Goal: Task Accomplishment & Management: Manage account settings

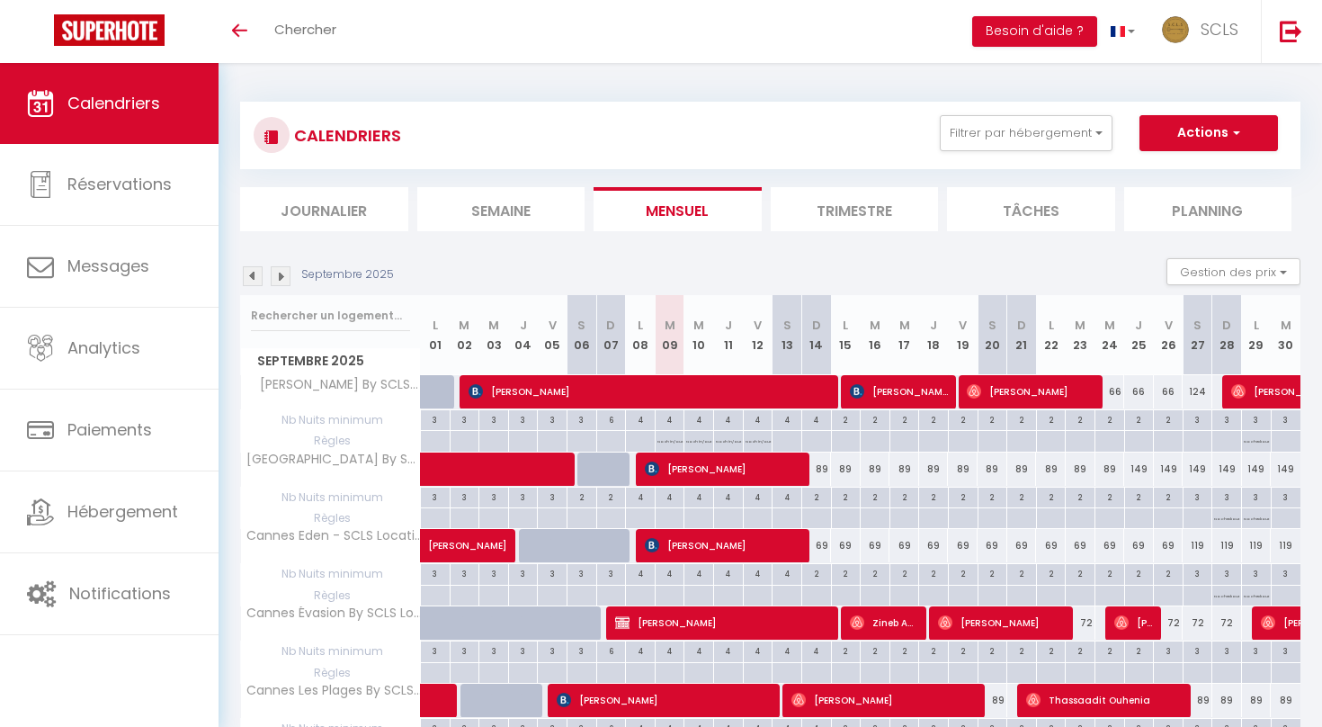
click at [337, 201] on li "Journalier" at bounding box center [324, 209] width 168 height 44
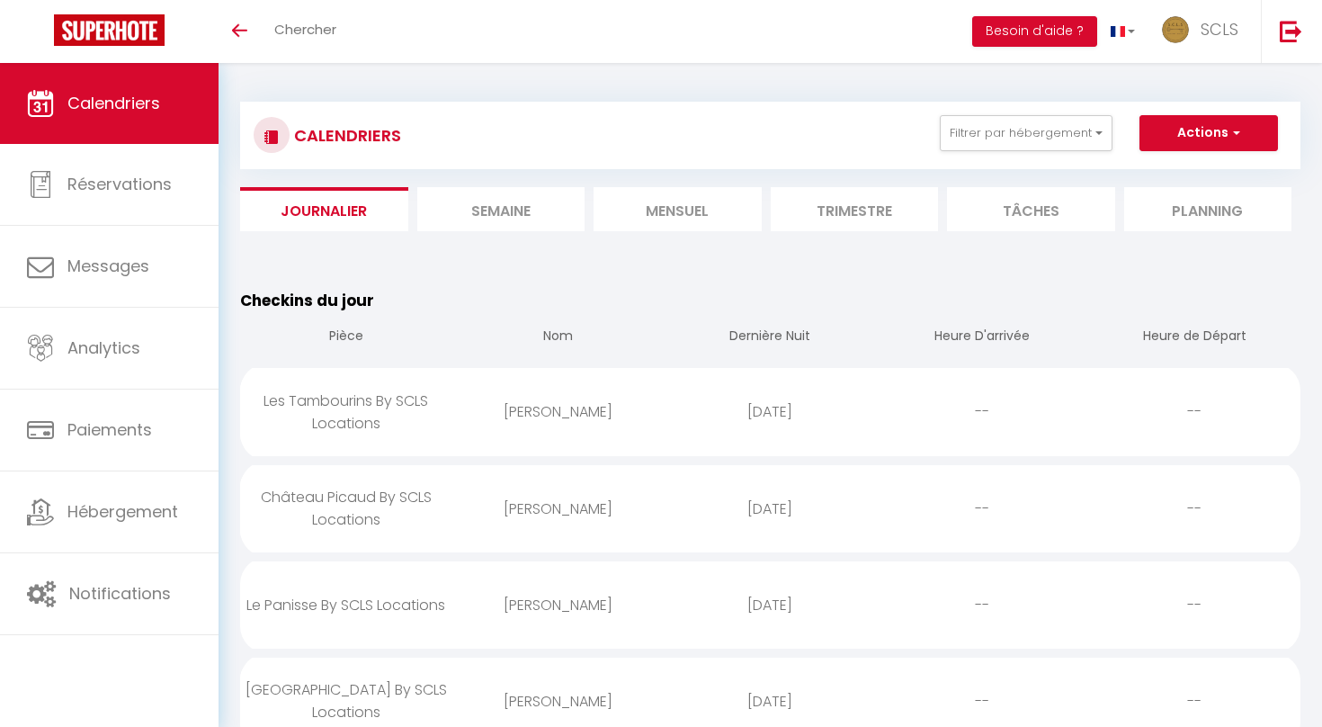
click at [677, 193] on li "Mensuel" at bounding box center [678, 209] width 168 height 44
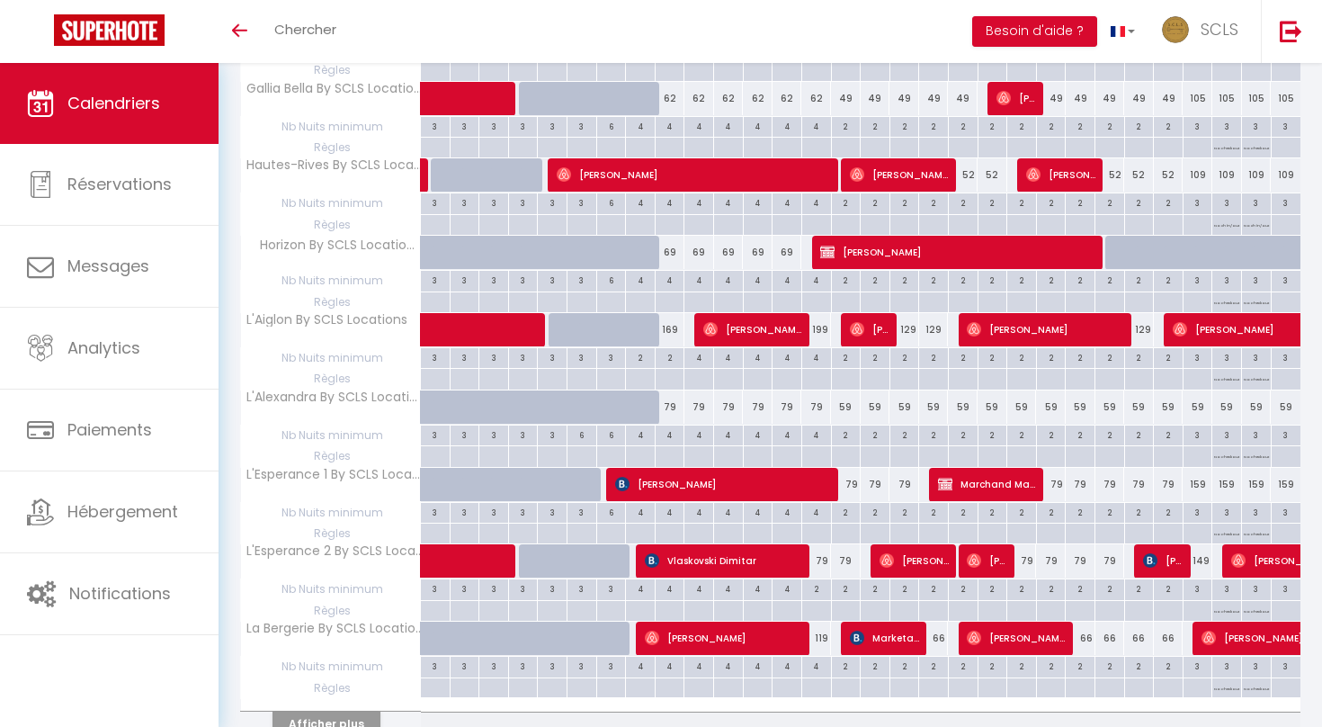
scroll to position [1294, 0]
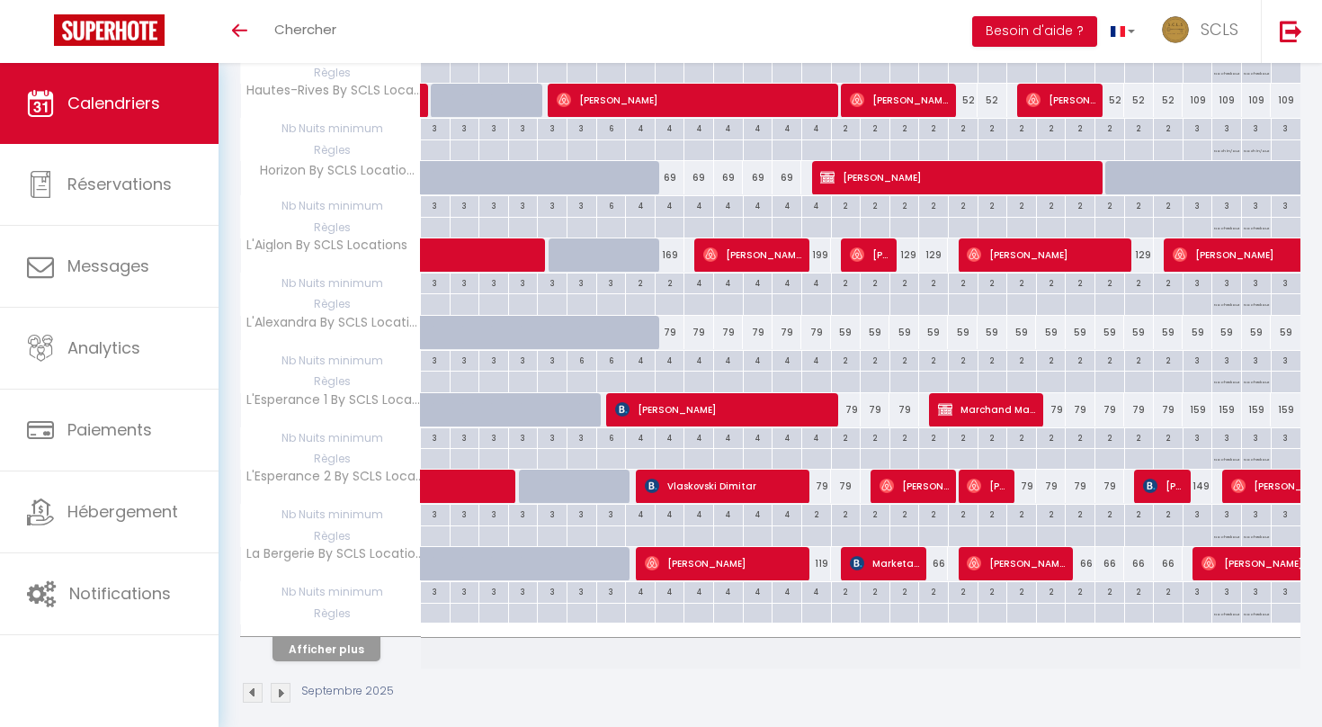
click at [332, 637] on button "Afficher plus" at bounding box center [327, 649] width 108 height 24
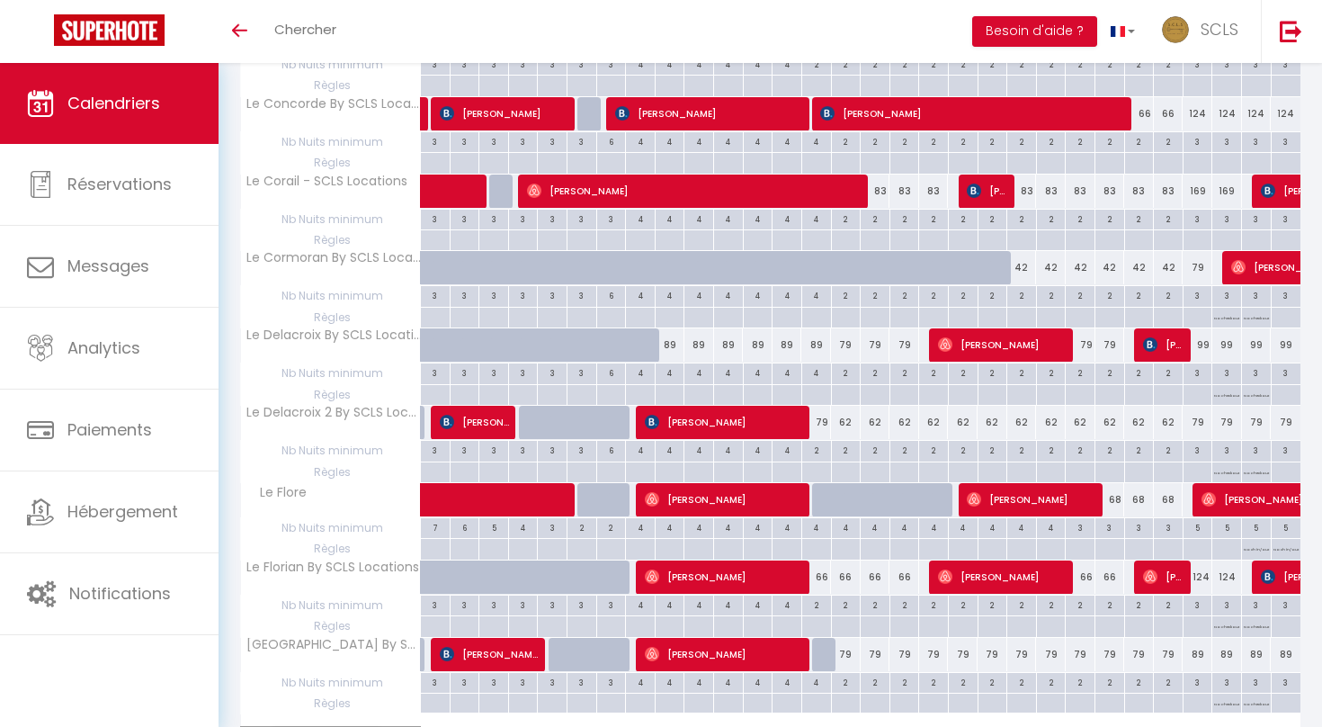
scroll to position [2823, 0]
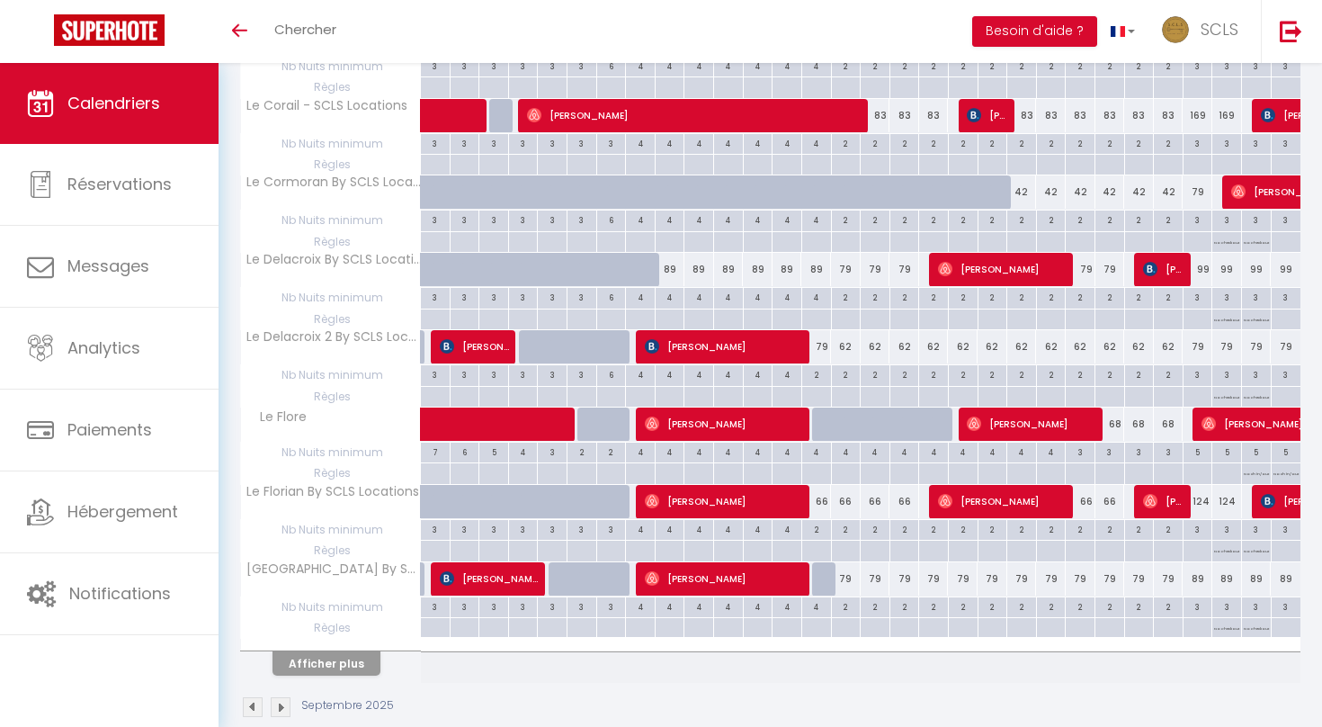
click at [332, 651] on button "Afficher plus" at bounding box center [327, 663] width 108 height 24
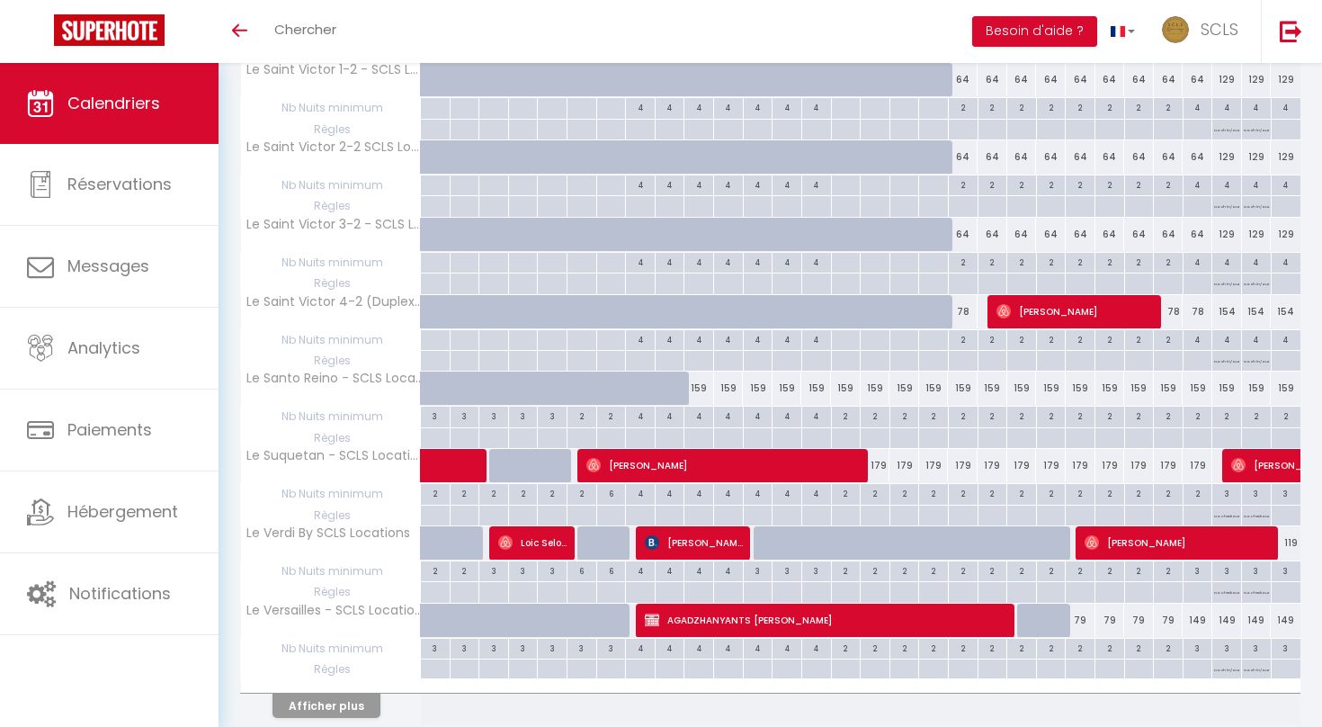
scroll to position [4352, 0]
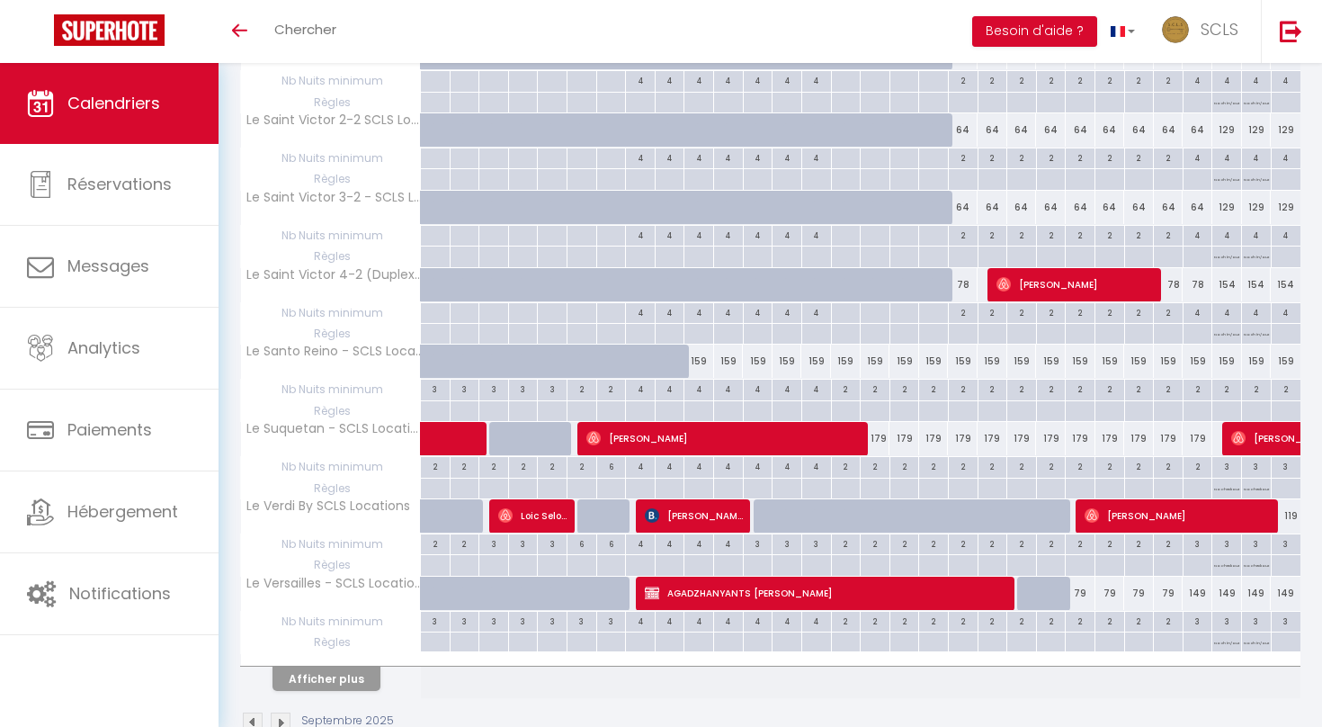
click at [352, 666] on button "Afficher plus" at bounding box center [327, 678] width 108 height 24
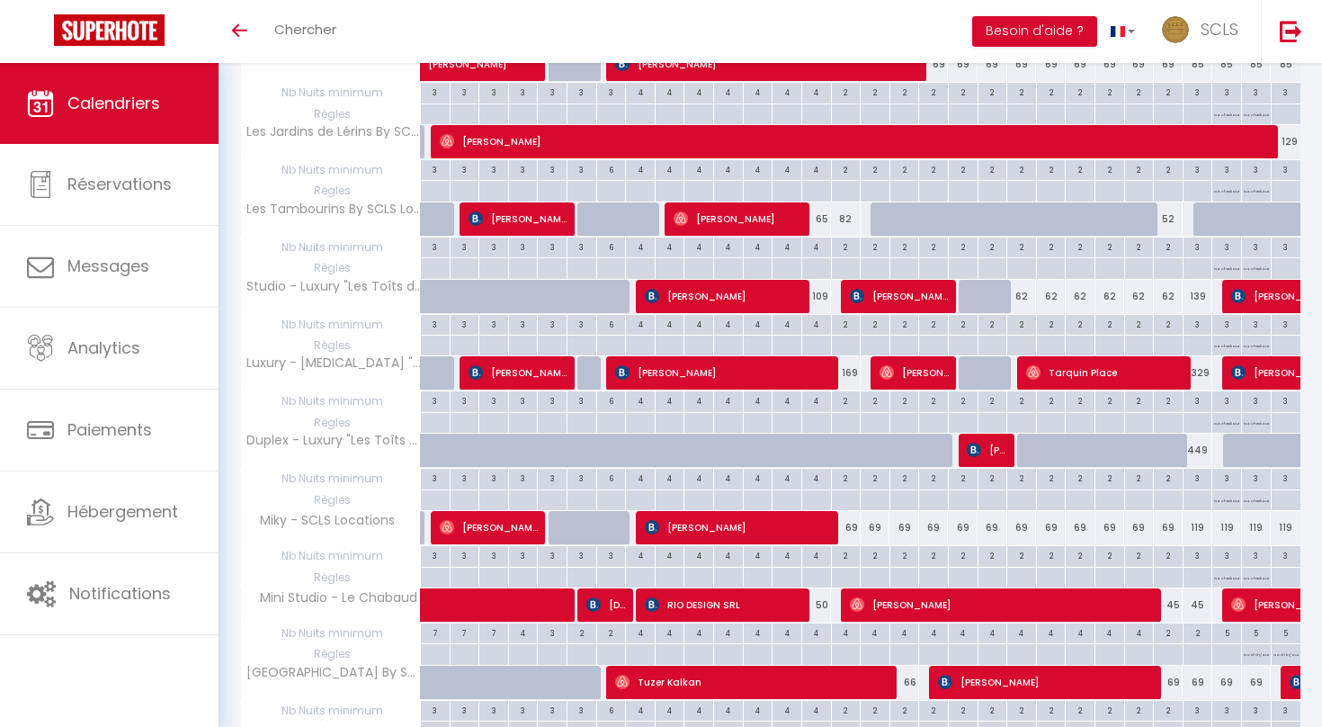
scroll to position [5122, 0]
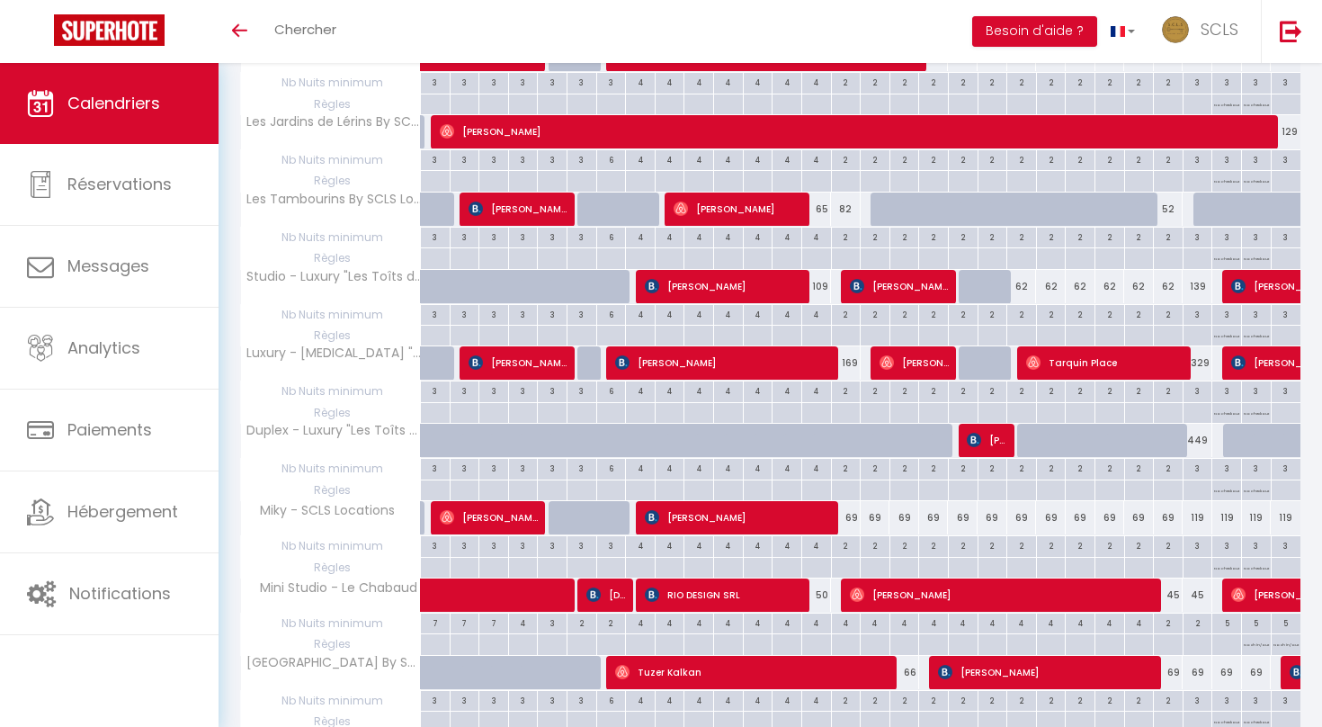
click at [710, 500] on span "[PERSON_NAME]" at bounding box center [739, 517] width 188 height 34
select select "OK"
select select "0"
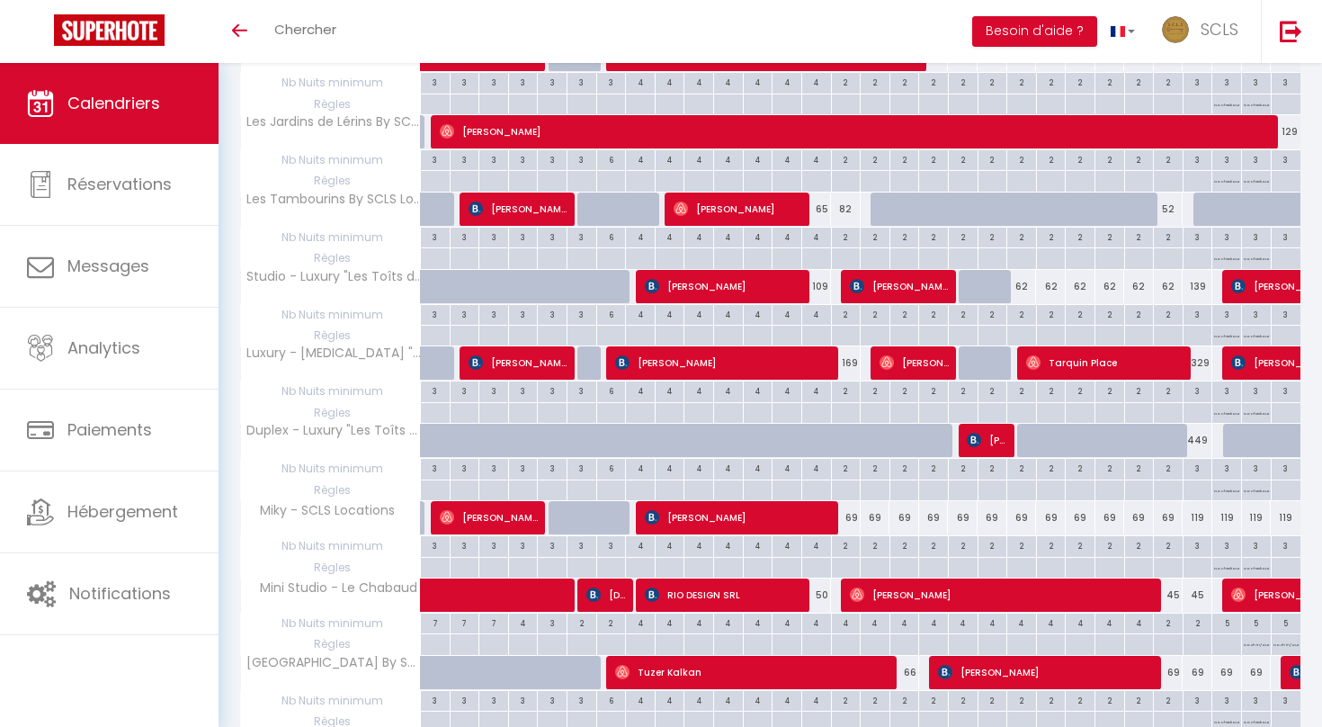
select select "1"
select select
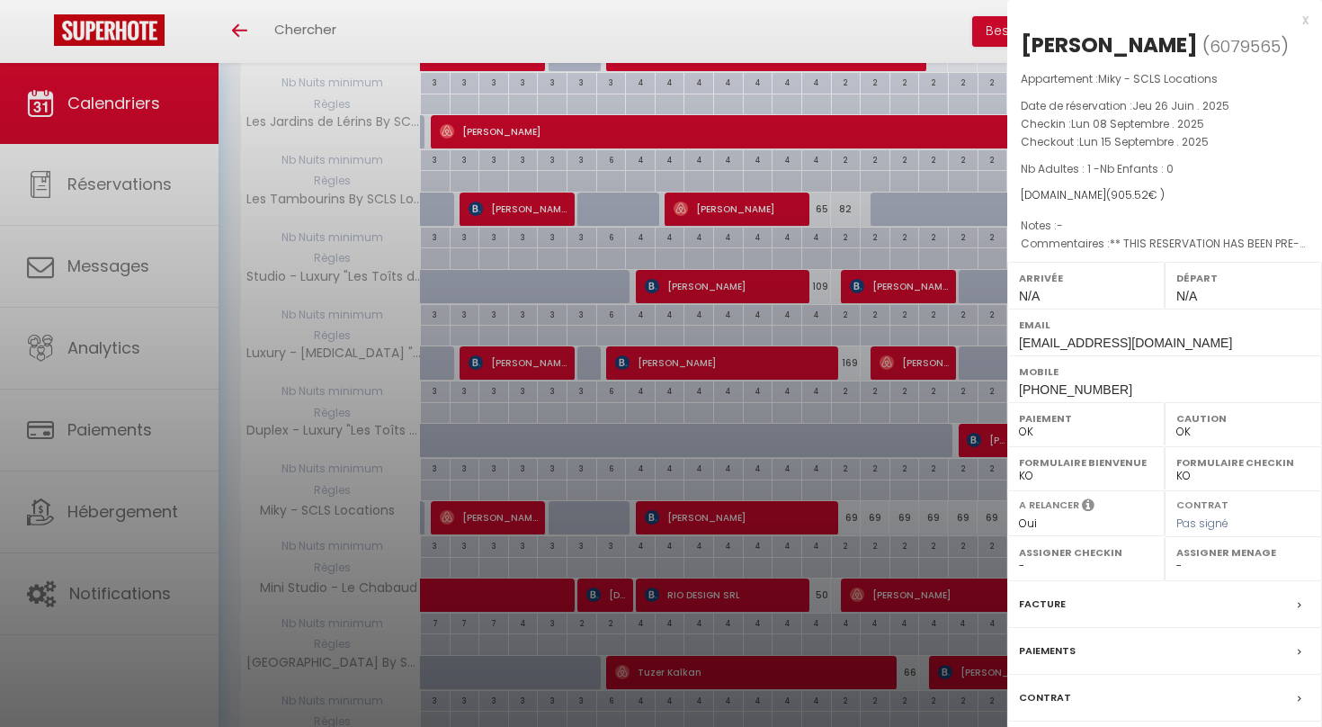
click at [710, 472] on div at bounding box center [661, 363] width 1322 height 727
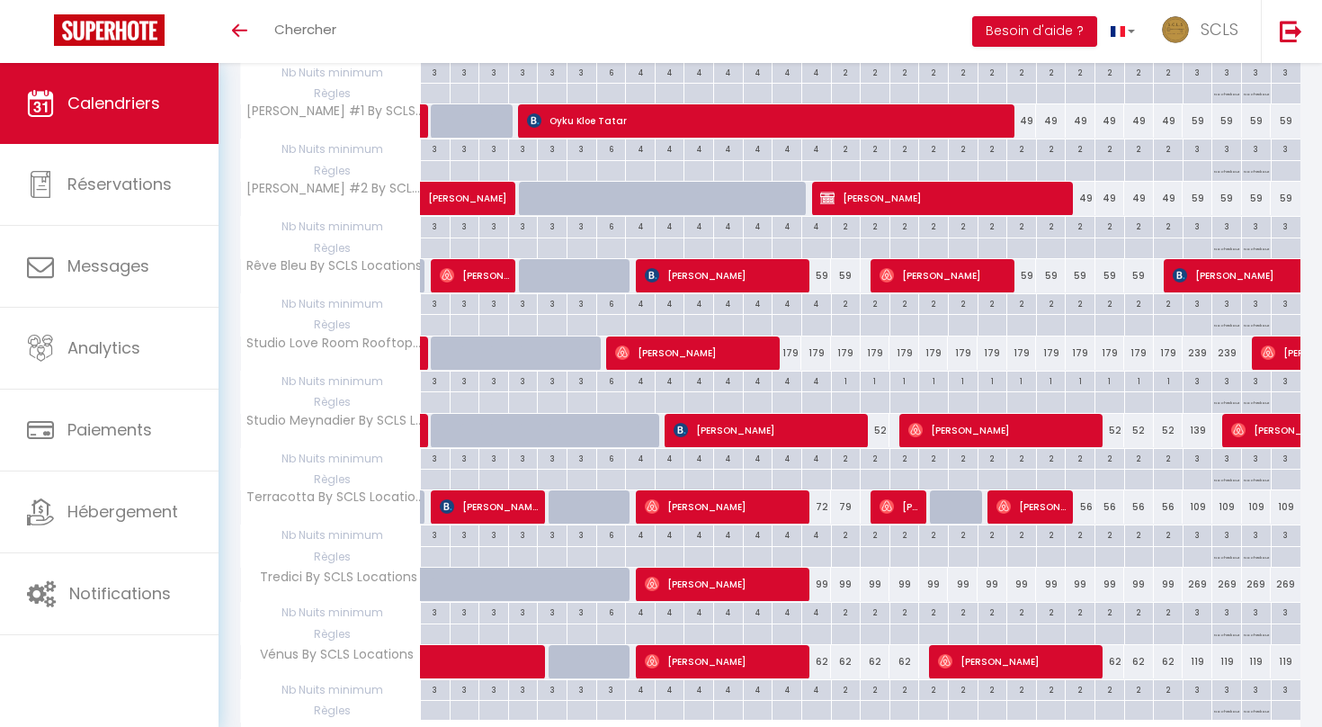
scroll to position [5881, 0]
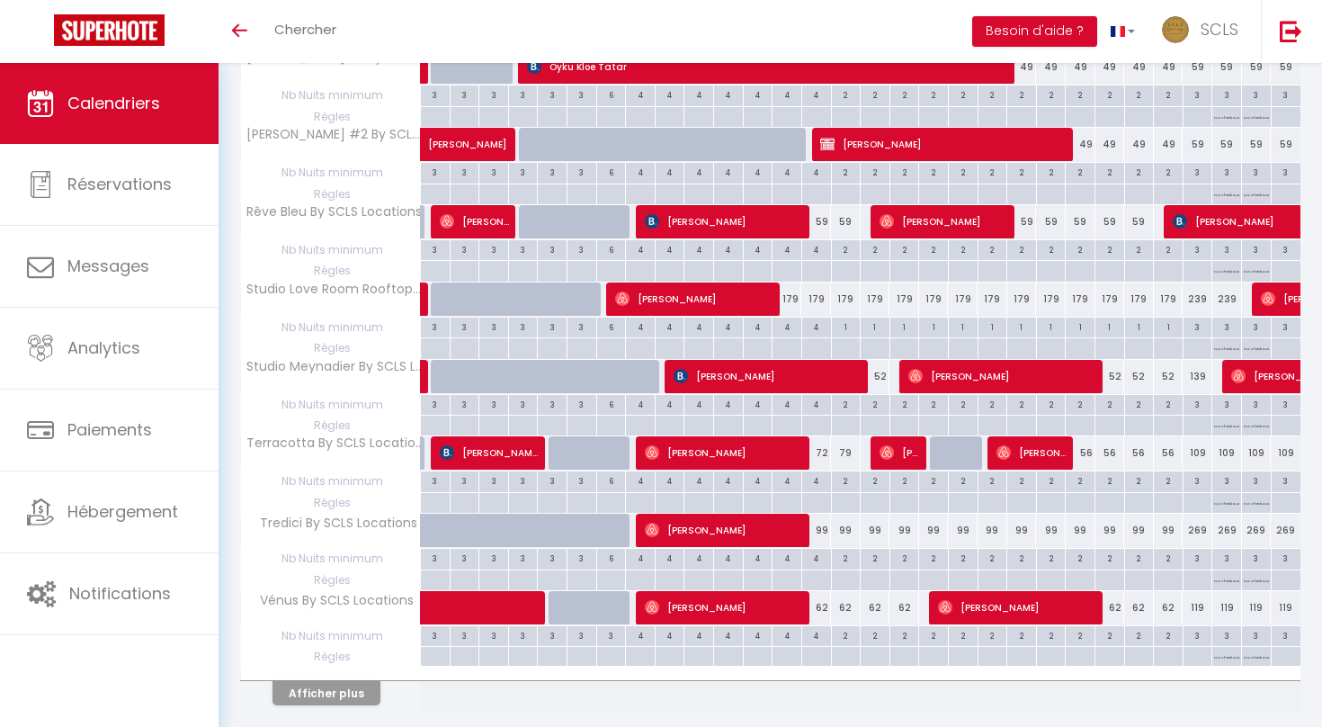
click at [356, 681] on button "Afficher plus" at bounding box center [327, 693] width 108 height 24
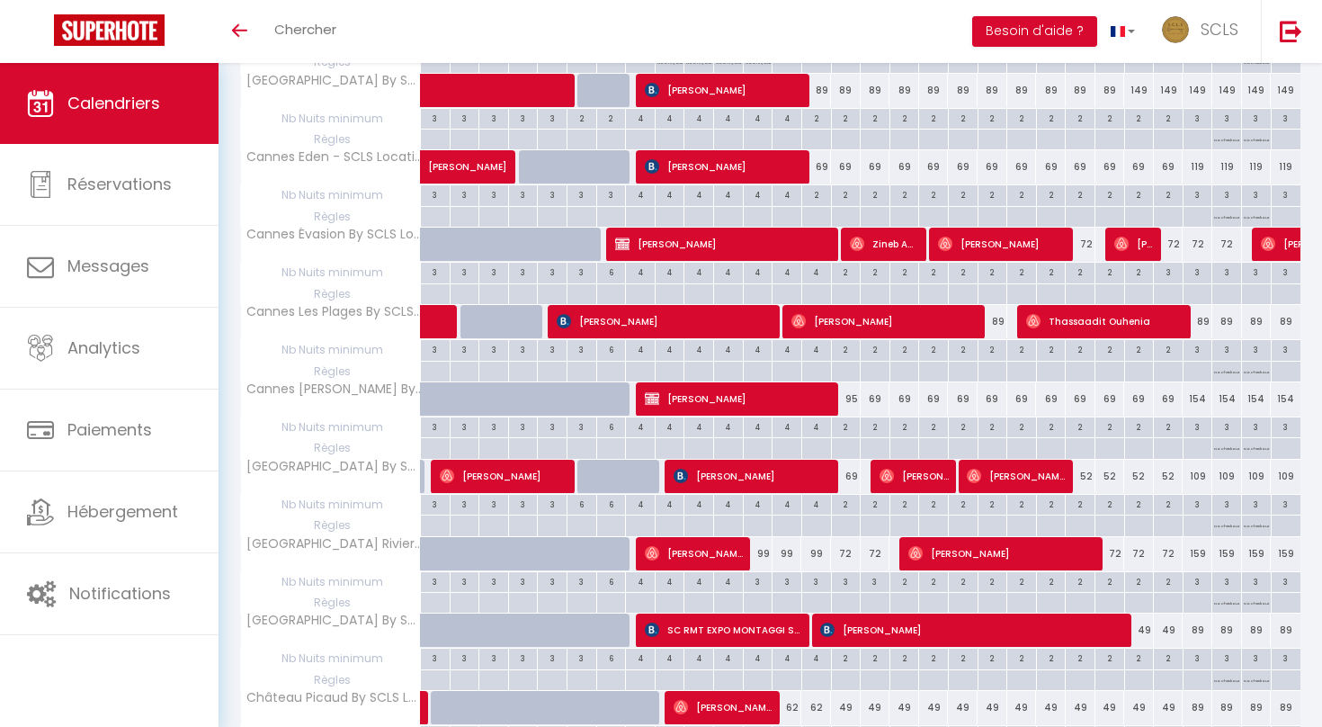
scroll to position [0, 0]
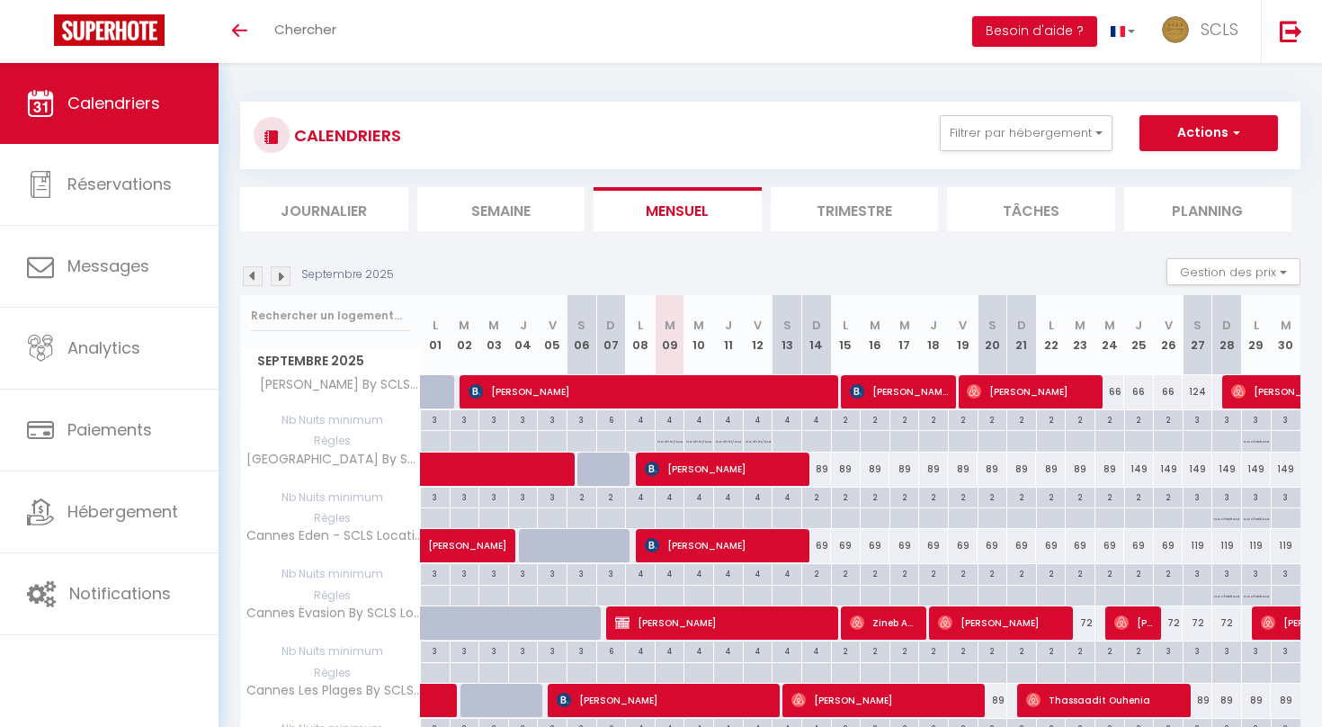
click at [321, 219] on li "Journalier" at bounding box center [324, 209] width 168 height 44
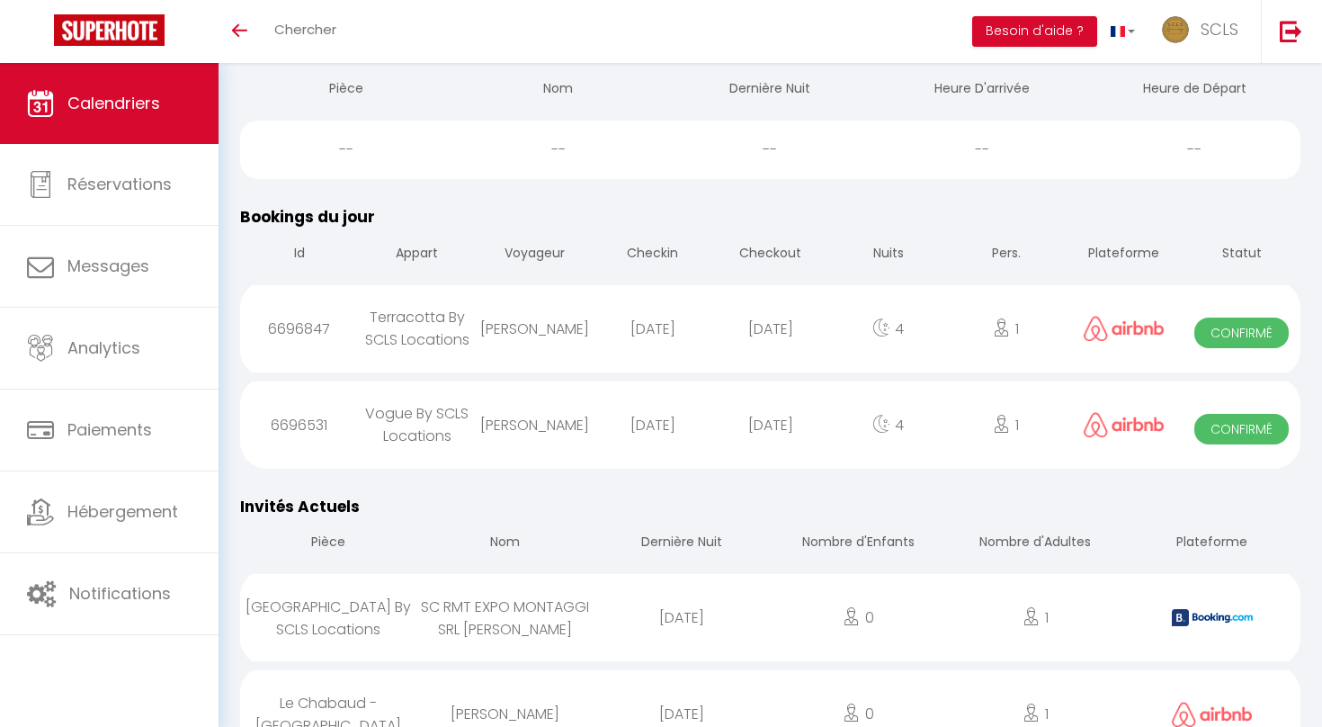
scroll to position [863, 0]
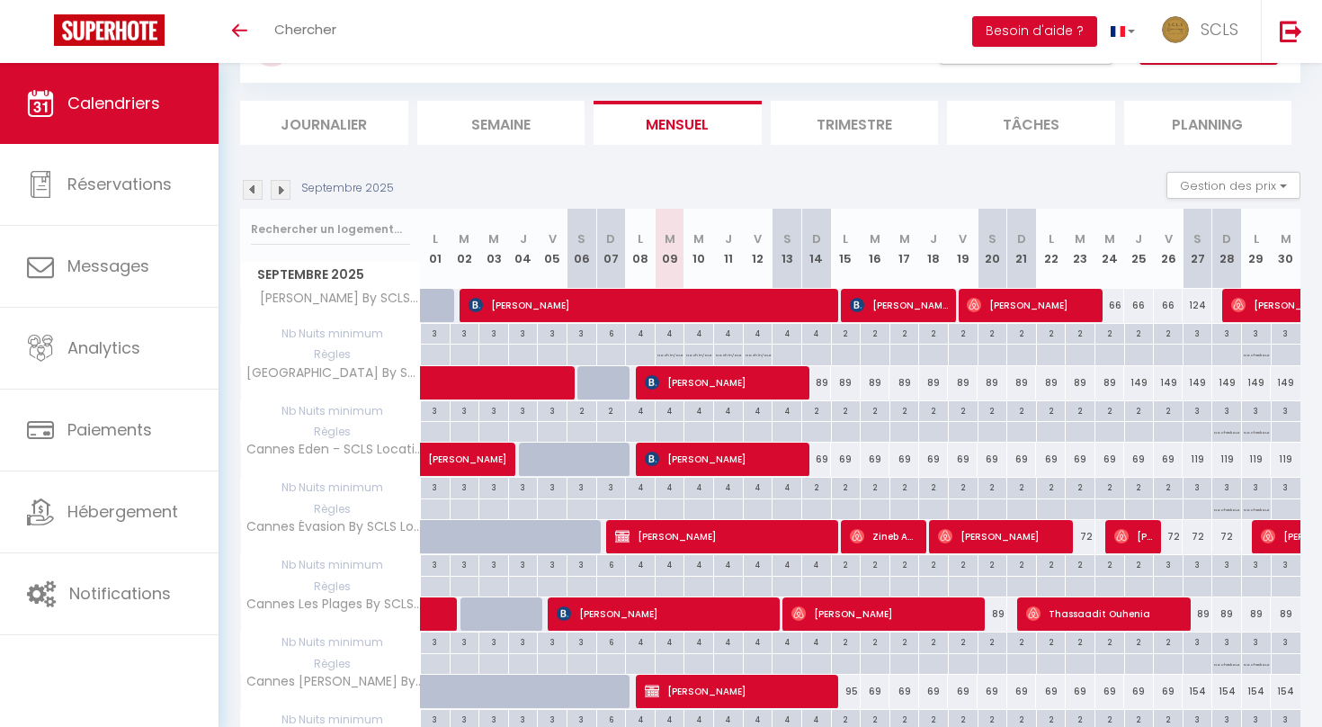
scroll to position [88, 0]
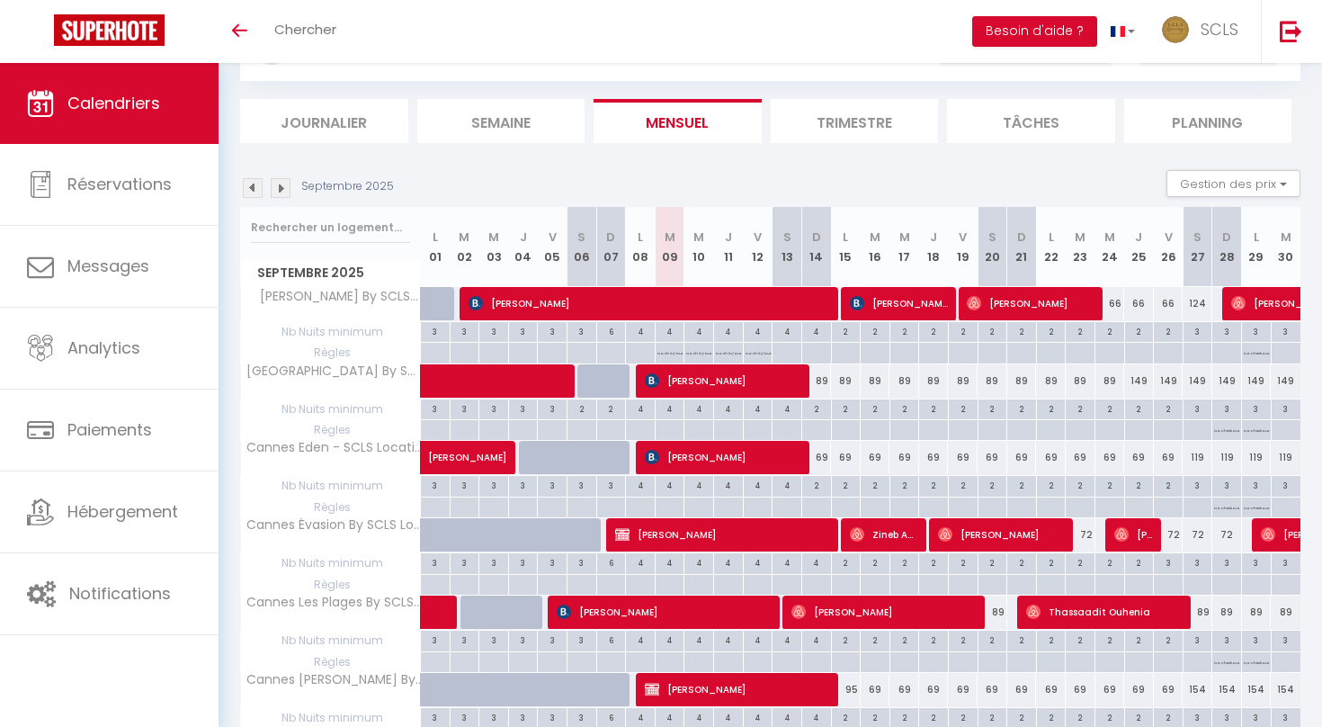
click at [277, 188] on img at bounding box center [281, 188] width 20 height 20
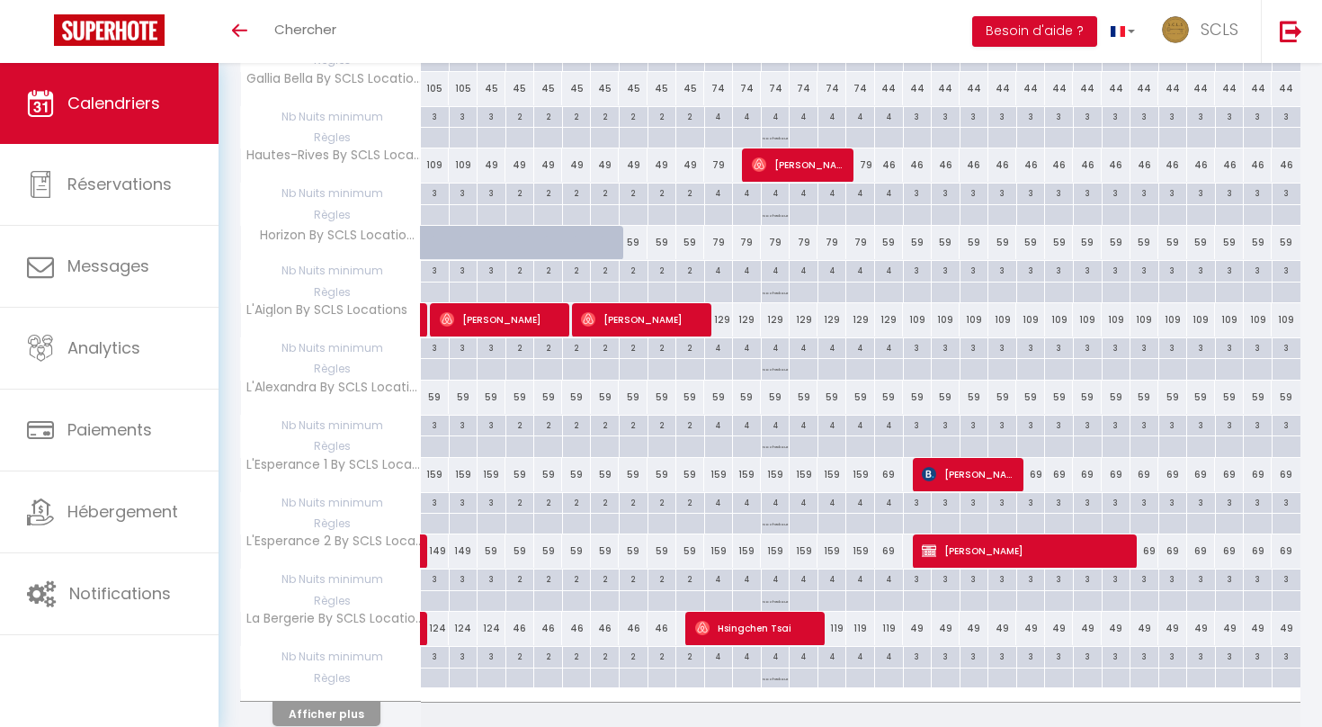
scroll to position [1294, 0]
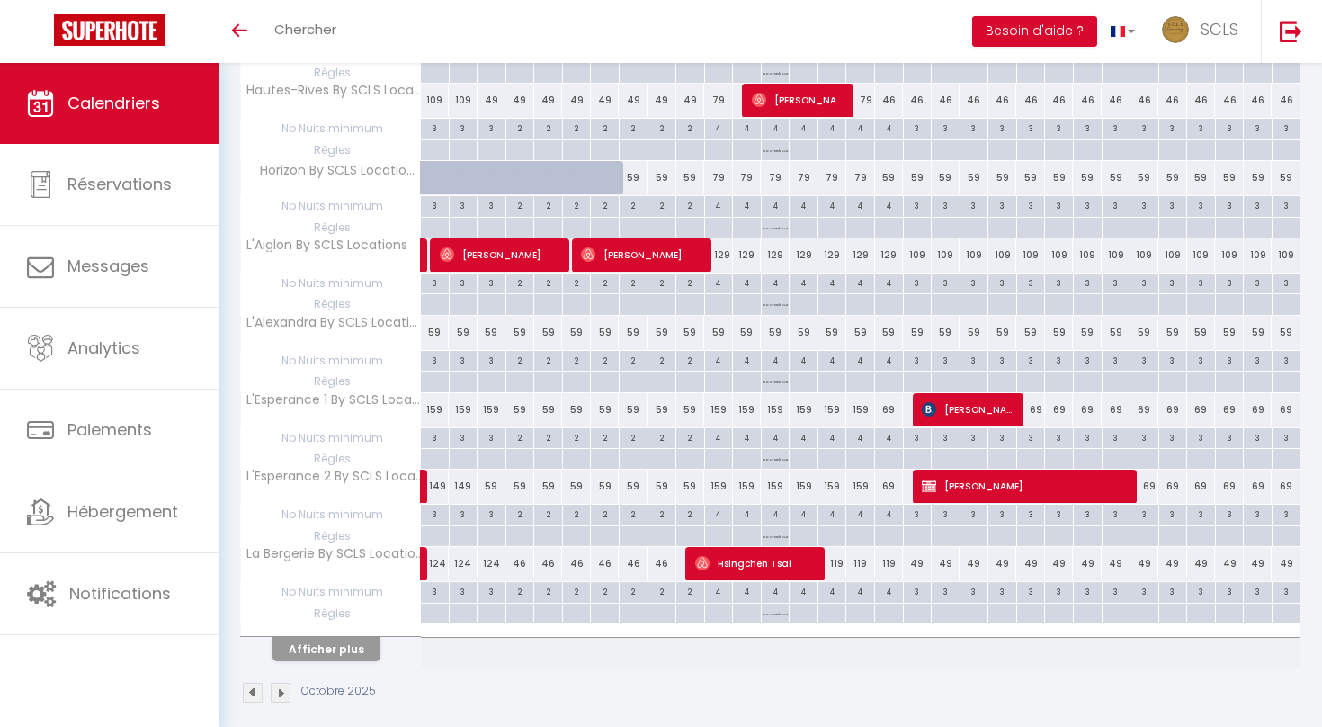
click at [330, 637] on button "Afficher plus" at bounding box center [327, 649] width 108 height 24
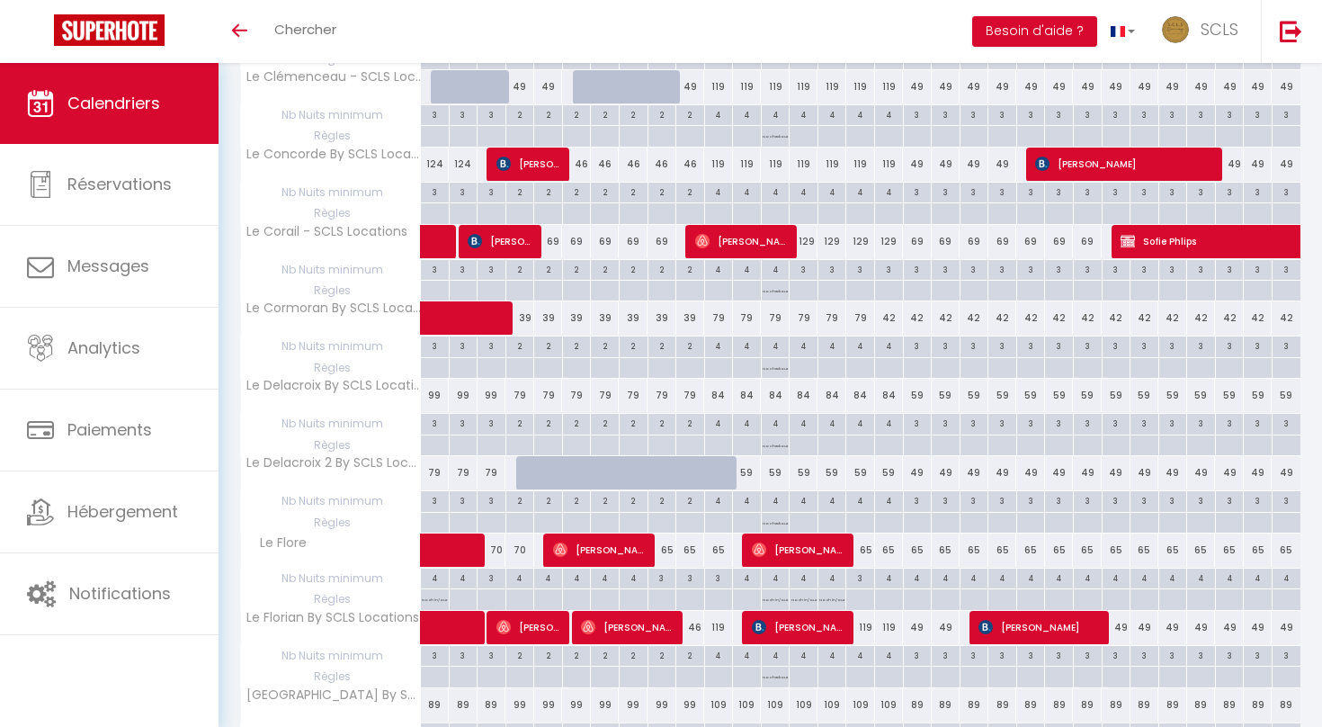
scroll to position [2823, 0]
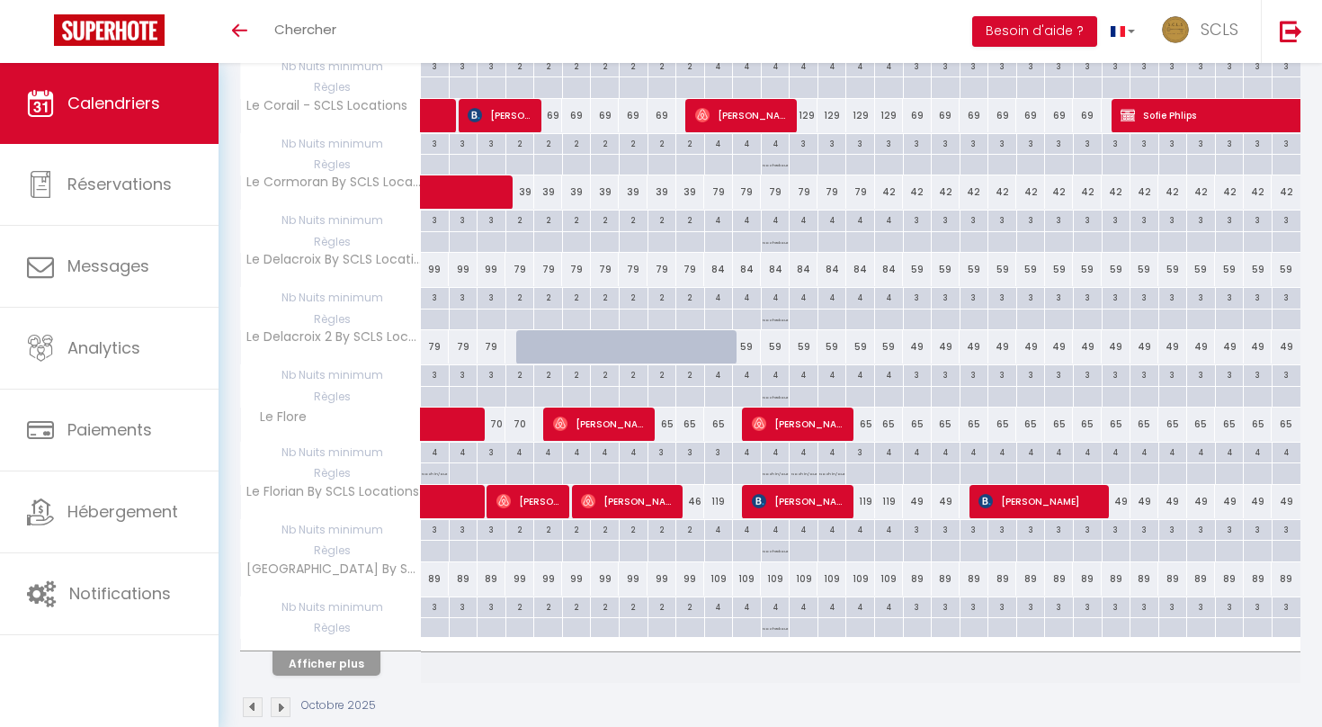
click at [330, 651] on button "Afficher plus" at bounding box center [327, 663] width 108 height 24
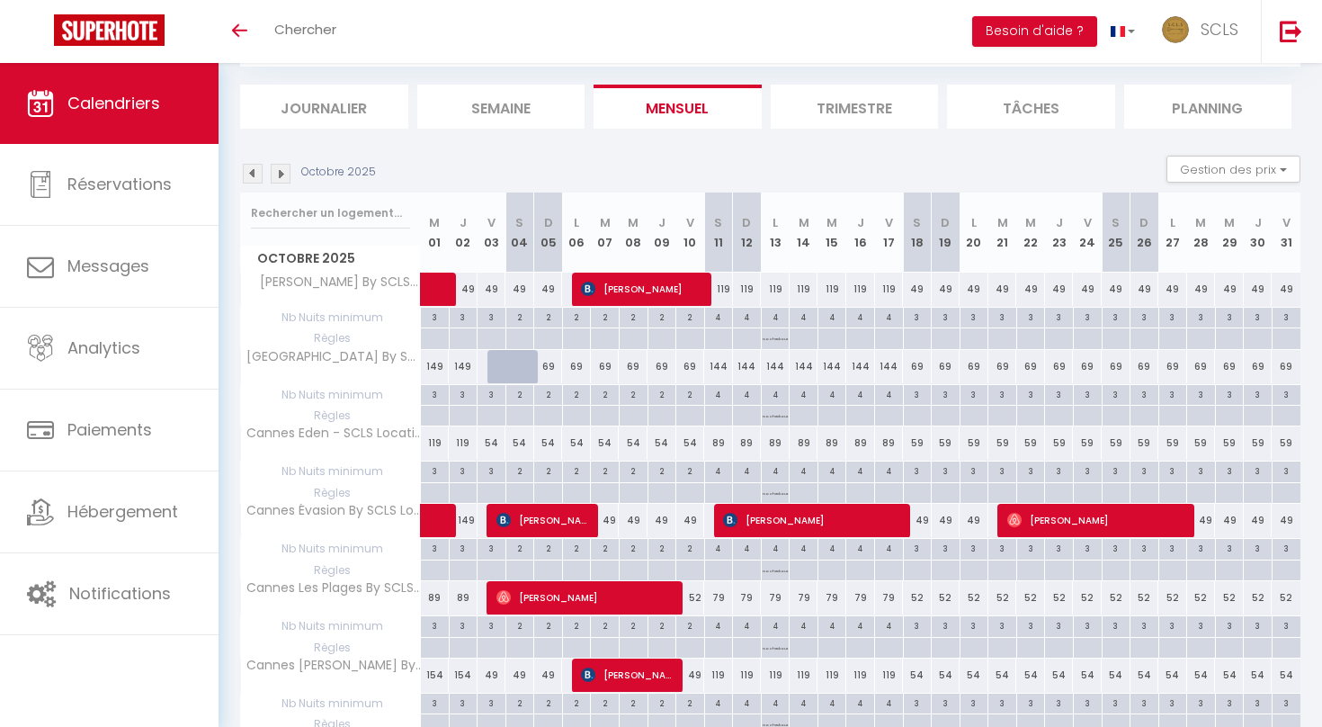
scroll to position [0, 0]
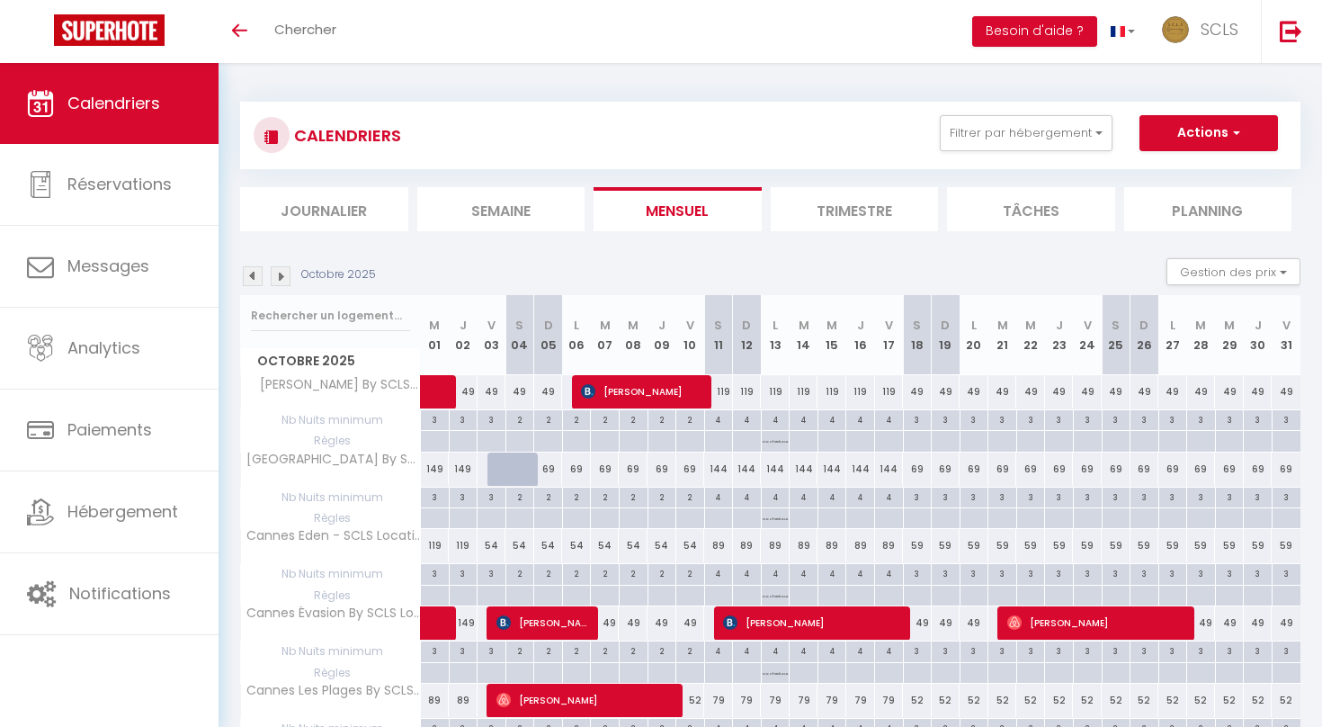
click at [256, 279] on img at bounding box center [253, 276] width 20 height 20
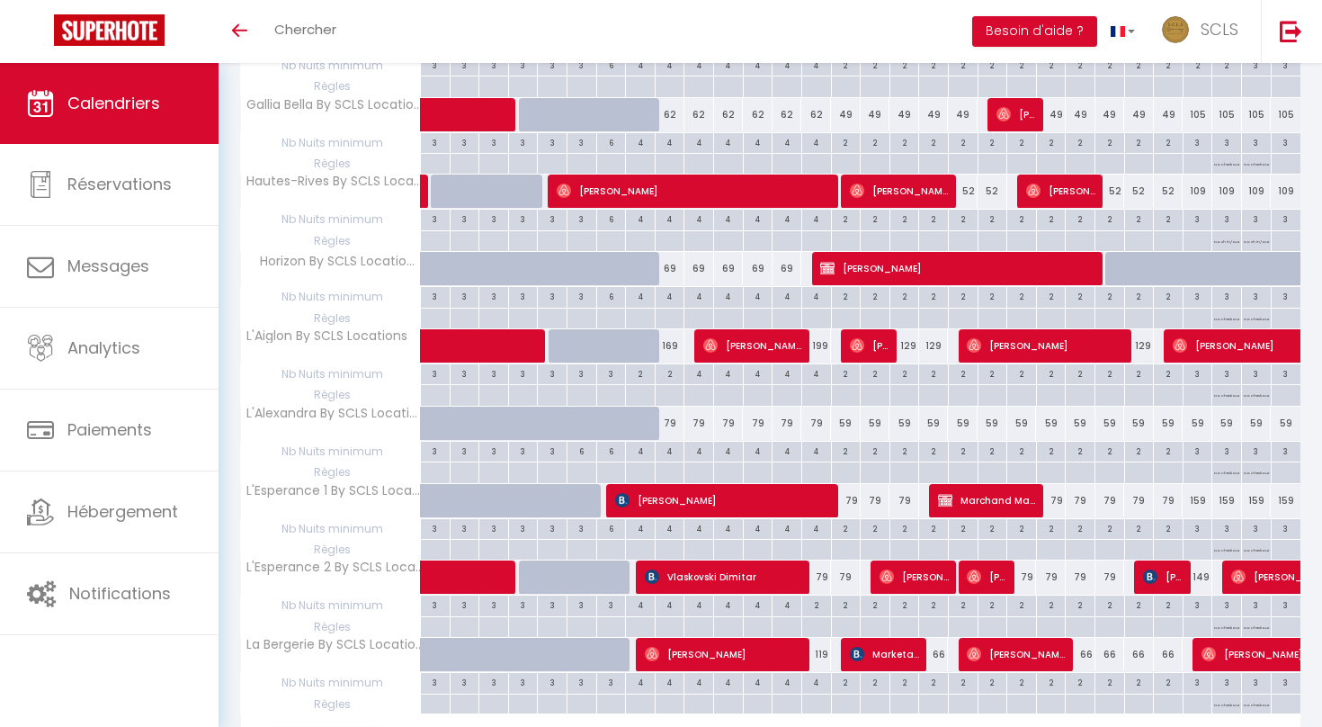
scroll to position [1294, 0]
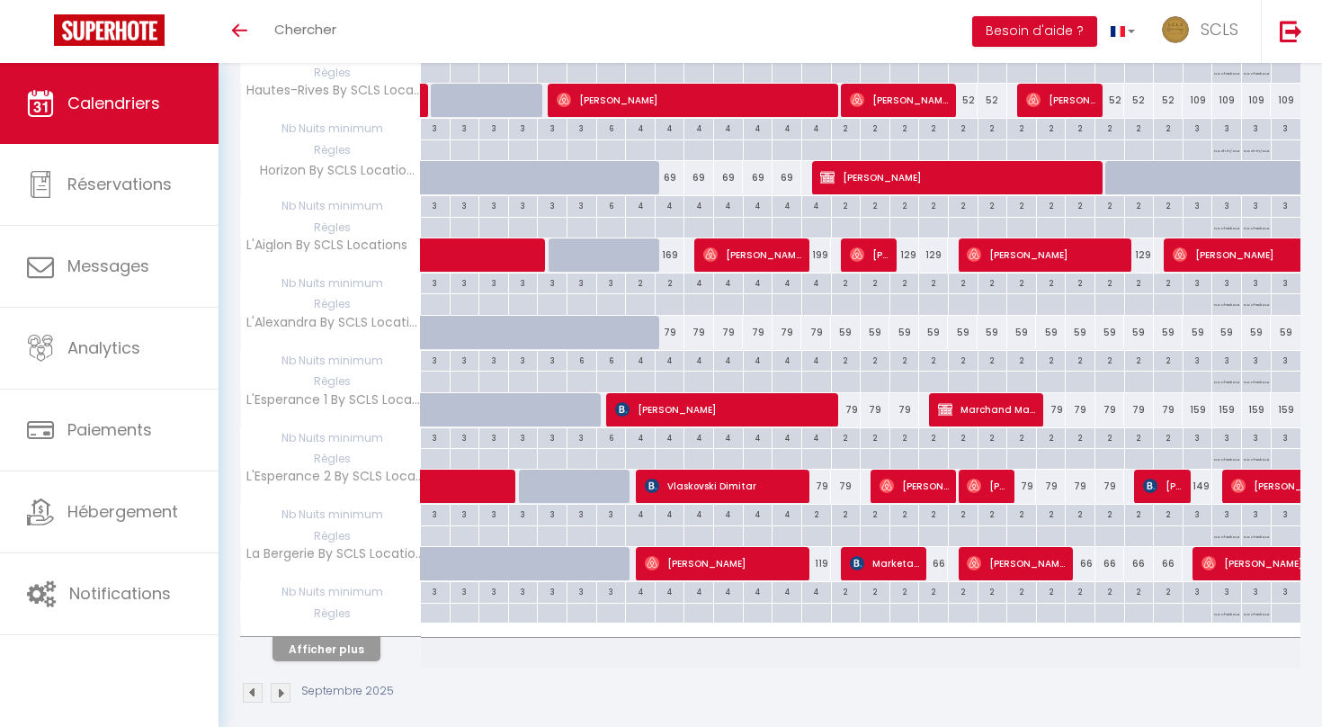
click at [318, 637] on button "Afficher plus" at bounding box center [327, 649] width 108 height 24
